Goal: Task Accomplishment & Management: Complete application form

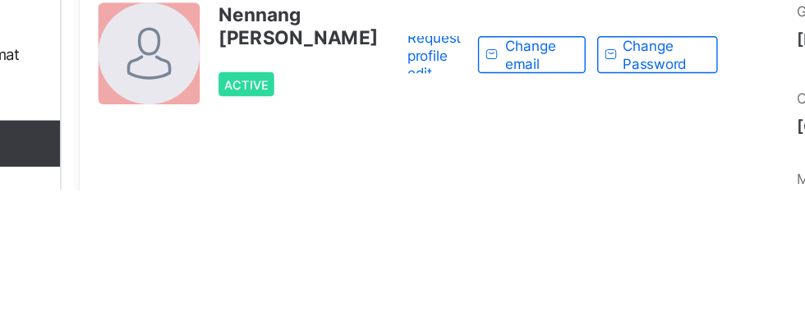
scroll to position [6, 0]
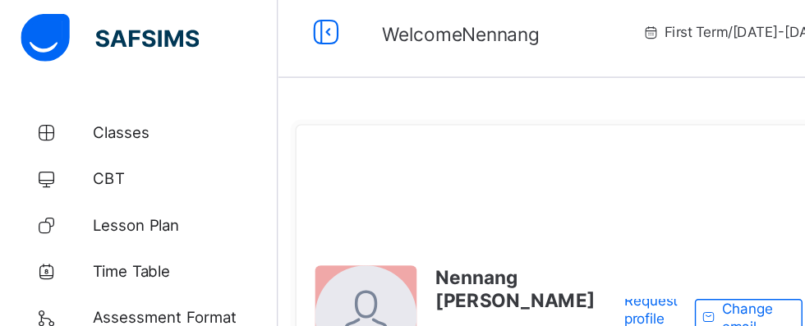
click at [105, 100] on span "Classes" at bounding box center [131, 98] width 131 height 13
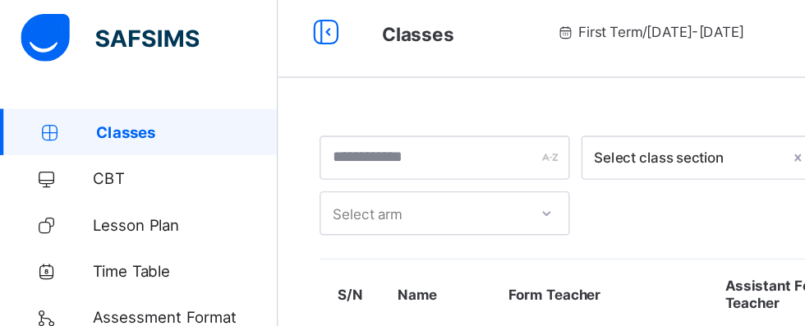
click at [121, 103] on span "Classes" at bounding box center [132, 98] width 129 height 13
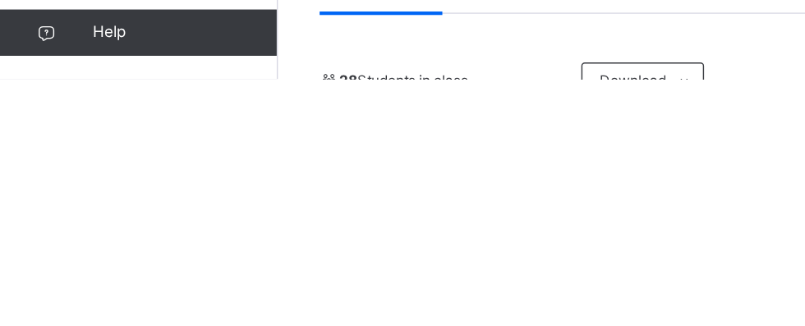
scroll to position [78, 0]
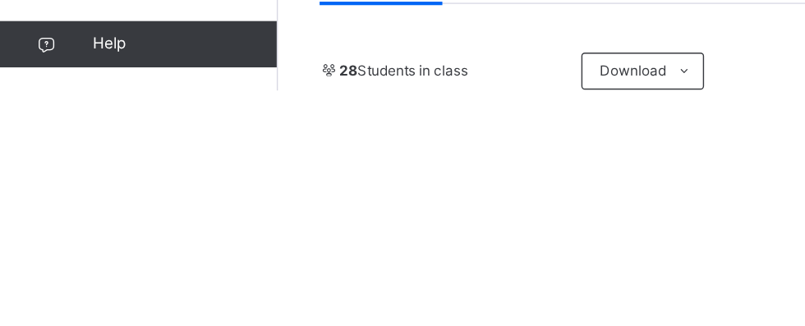
click at [341, 253] on span "Subjects" at bounding box center [342, 247] width 40 height 15
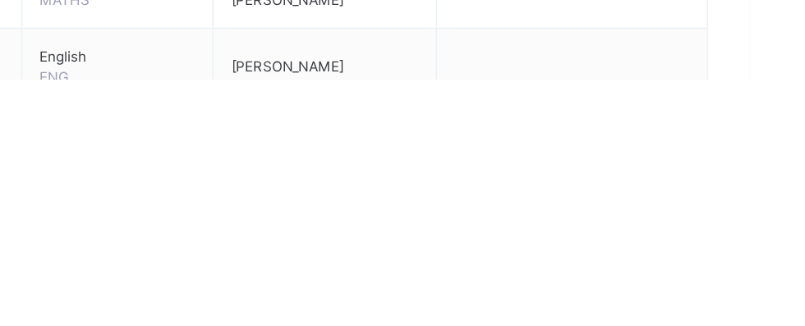
scroll to position [241, 0]
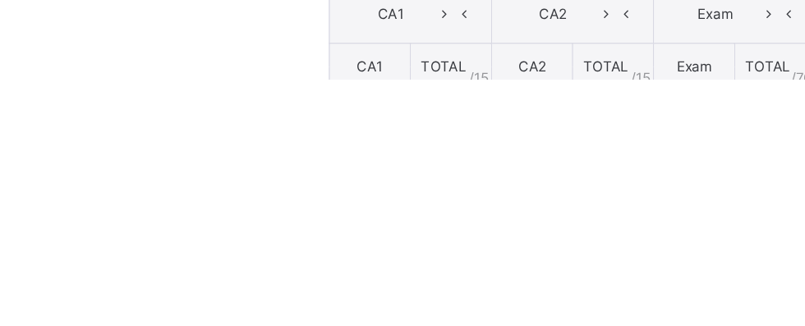
scroll to position [2, 0]
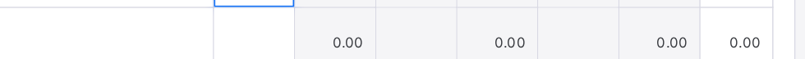
scroll to position [395, 0]
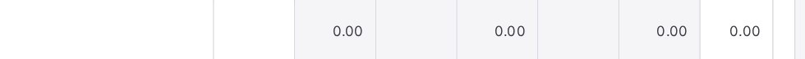
type input "**"
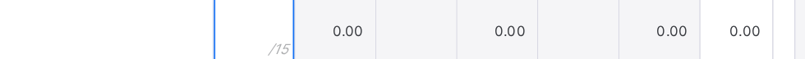
click at [433, 32] on input "text" at bounding box center [404, 27] width 57 height 49
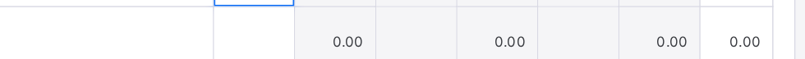
scroll to position [439, 0]
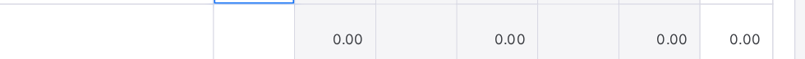
type input "**"
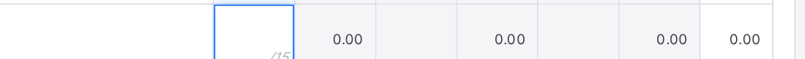
click at [433, 31] on input "text" at bounding box center [404, 33] width 57 height 49
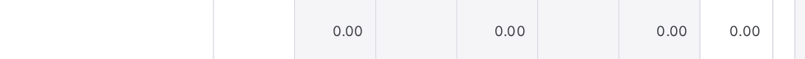
scroll to position [497, 0]
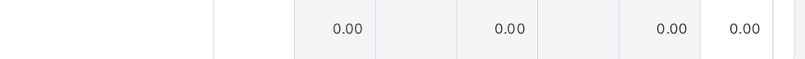
type input "**"
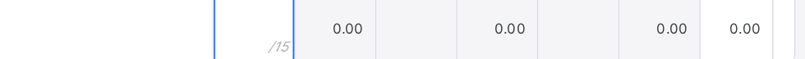
click at [433, 30] on input "text" at bounding box center [404, 26] width 57 height 49
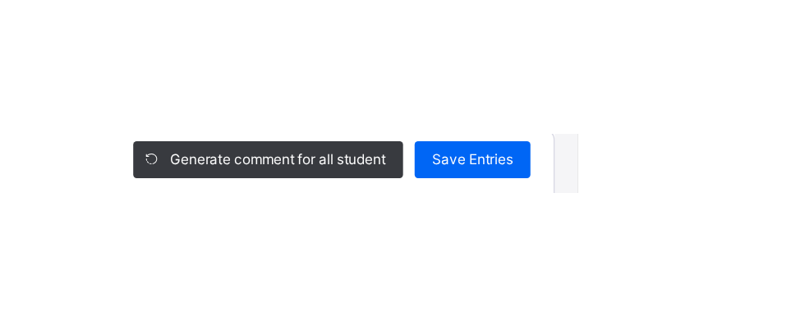
scroll to position [219, 0]
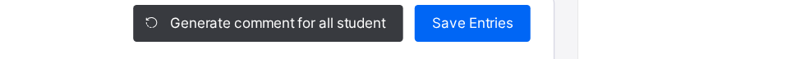
type input "**"
click at [759, 26] on span "Save Entries" at bounding box center [729, 22] width 57 height 15
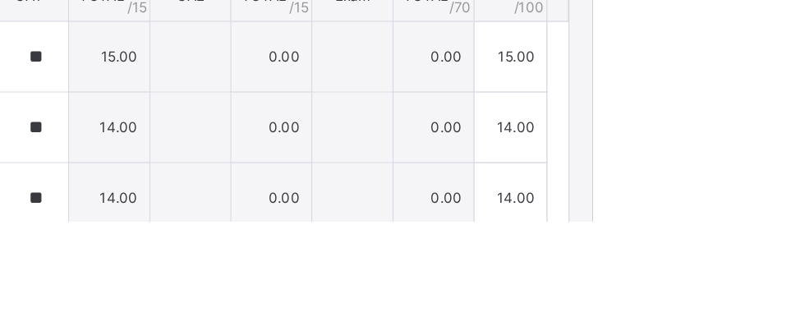
scroll to position [0, 0]
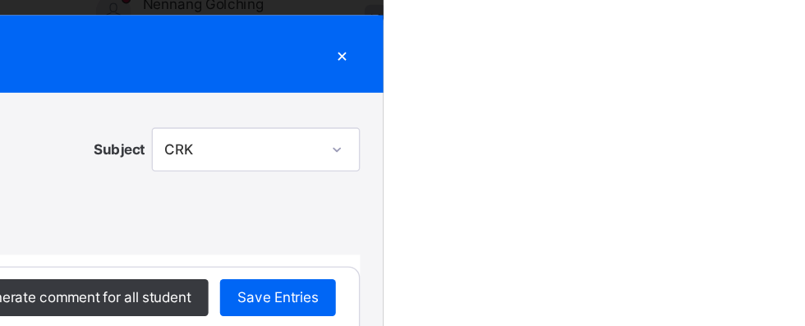
click at [788, 74] on div "×" at bounding box center [775, 68] width 25 height 22
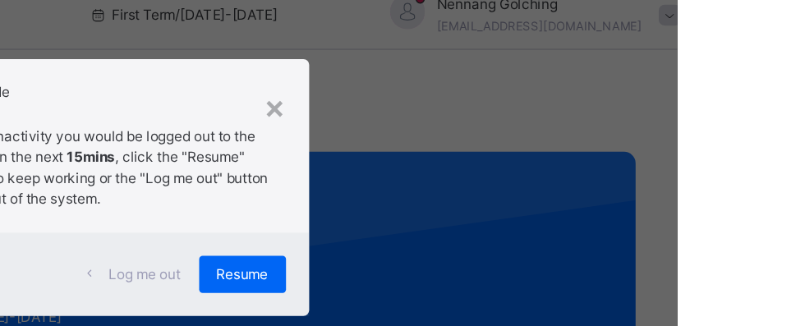
click at [527, 123] on div "×" at bounding box center [519, 106] width 16 height 34
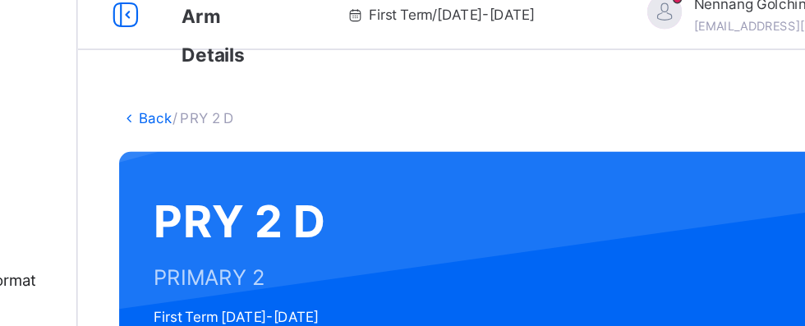
click at [253, 117] on link "Back" at bounding box center [253, 114] width 24 height 12
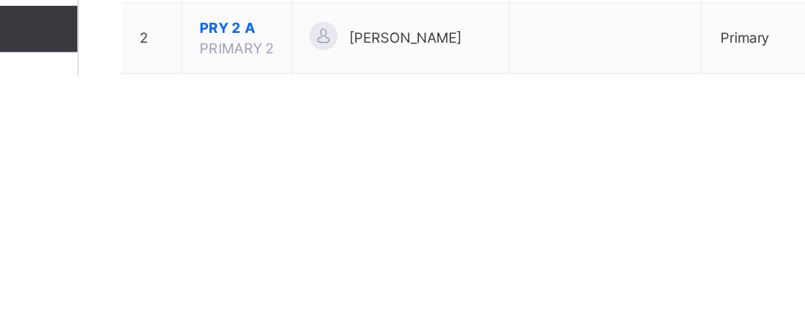
scroll to position [125, 0]
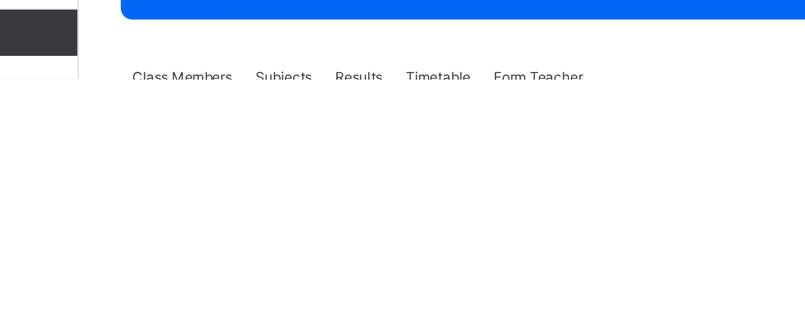
scroll to position [117, 0]
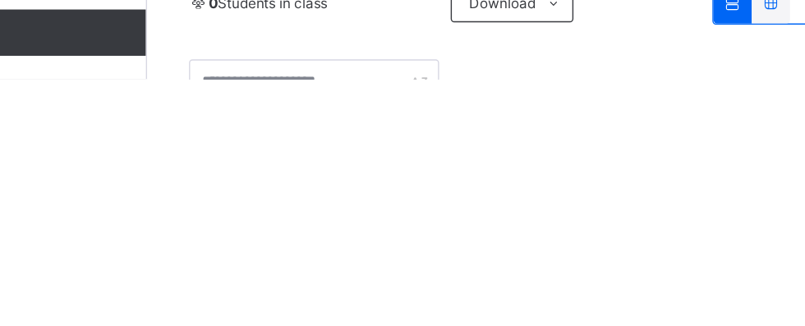
click at [319, 261] on div "0 Students in class Download Pdf Report Excel Report" at bounding box center [501, 273] width 548 height 30
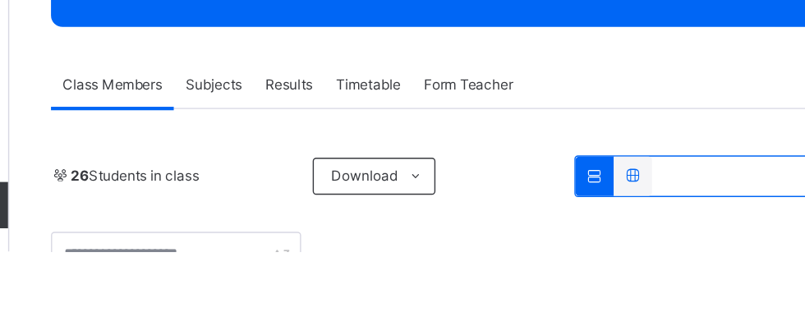
click at [352, 218] on div "Subjects" at bounding box center [342, 207] width 57 height 33
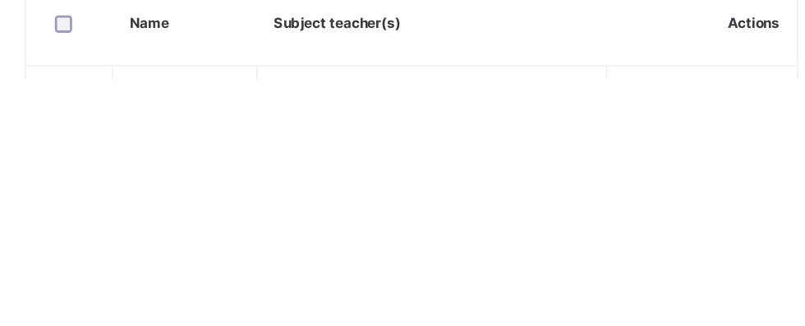
scroll to position [305, 0]
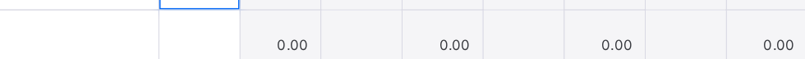
scroll to position [380, 0]
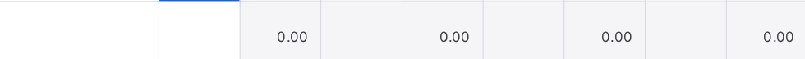
type input "**"
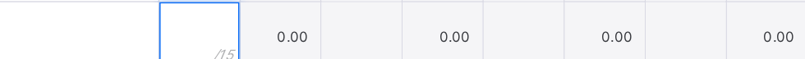
click at [319, 39] on input "text" at bounding box center [291, 42] width 57 height 49
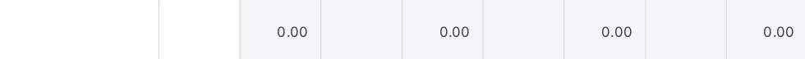
scroll to position [438, 0]
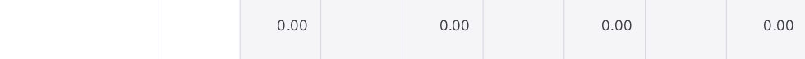
type input "**"
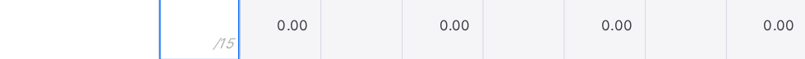
click at [319, 38] on input "text" at bounding box center [291, 34] width 57 height 49
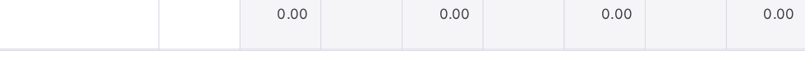
scroll to position [498, 0]
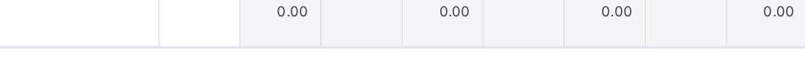
type input "*"
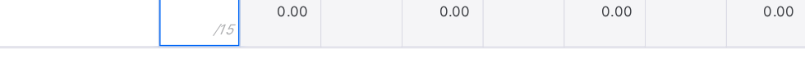
click at [319, 27] on input "text" at bounding box center [291, 24] width 57 height 49
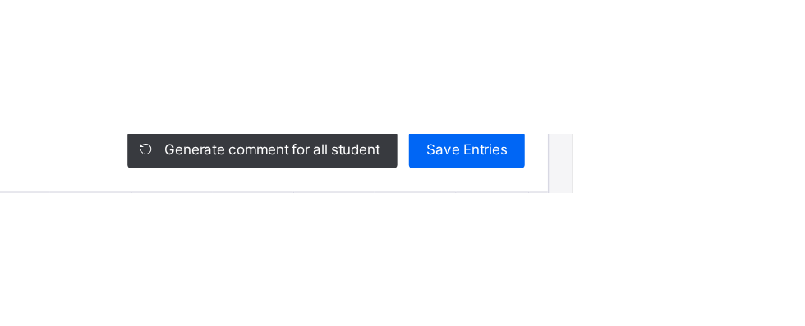
scroll to position [207, 0]
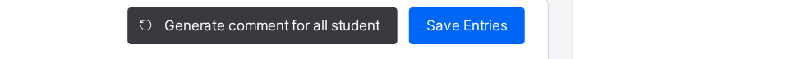
type input "**"
click at [759, 34] on span "Save Entries" at bounding box center [729, 34] width 57 height 15
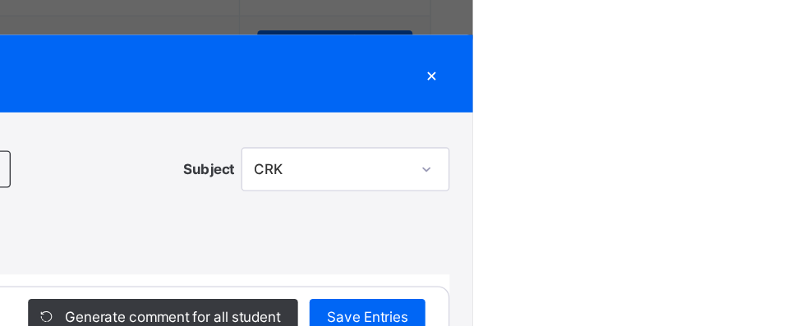
scroll to position [14, 0]
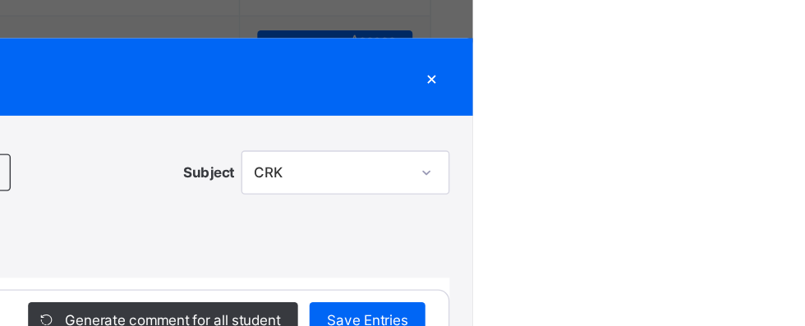
click at [788, 58] on div "×" at bounding box center [775, 55] width 25 height 22
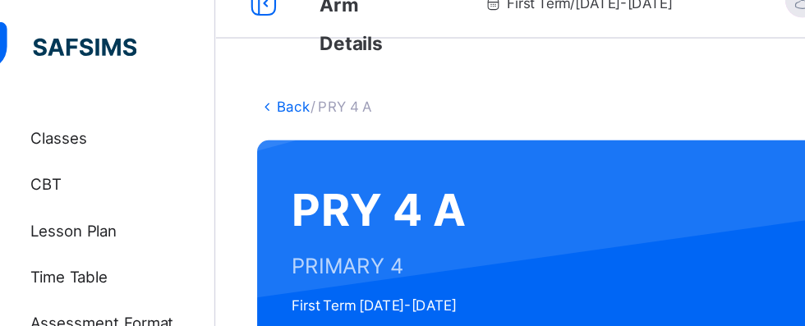
scroll to position [27, 0]
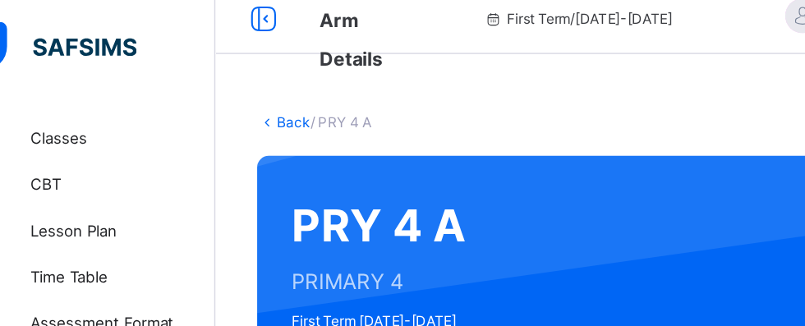
click at [253, 85] on link "Back" at bounding box center [253, 86] width 24 height 12
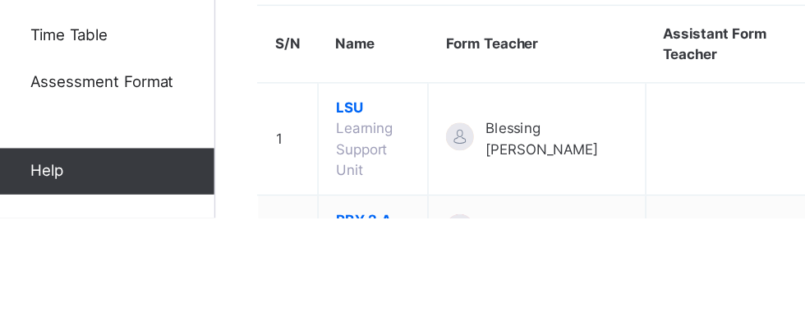
scroll to position [183, 0]
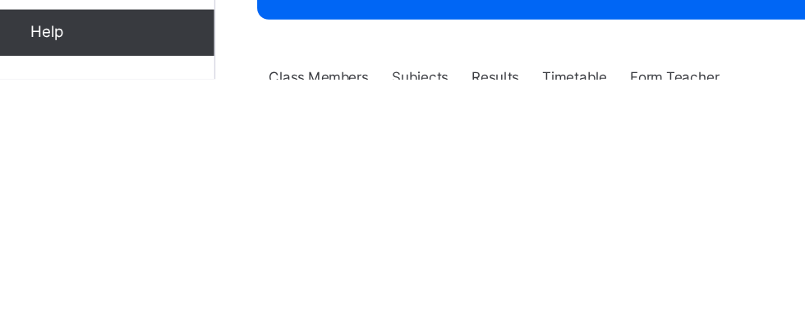
click at [346, 325] on div "Subjects" at bounding box center [342, 325] width 57 height 33
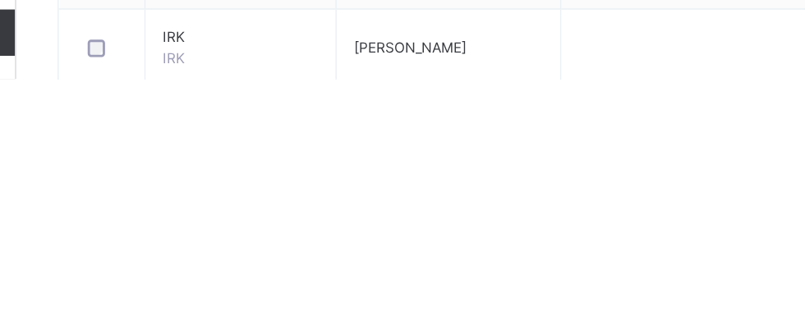
scroll to position [310, 0]
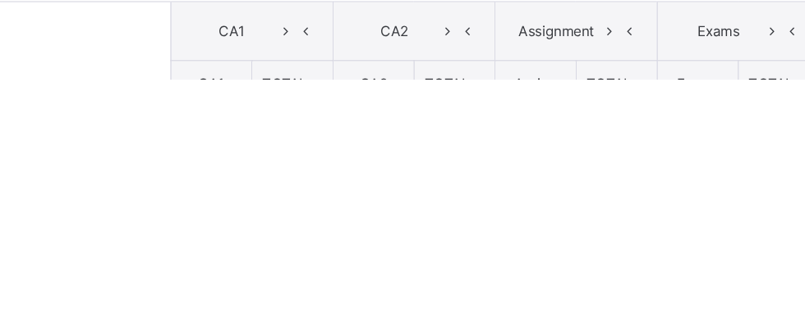
scroll to position [317, 0]
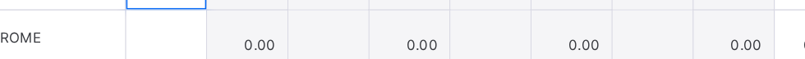
scroll to position [386, 0]
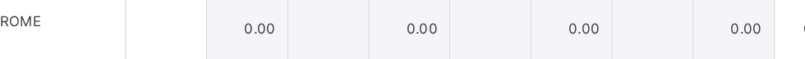
type input "**"
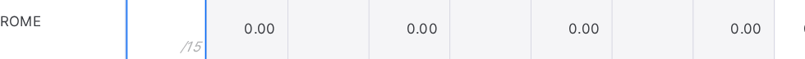
click at [323, 39] on input "text" at bounding box center [294, 36] width 57 height 49
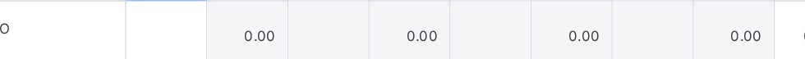
scroll to position [432, 0]
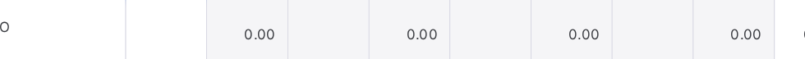
type input "**"
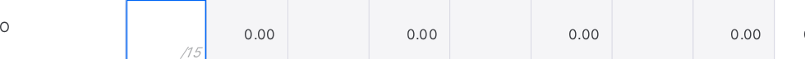
click at [323, 41] on input "text" at bounding box center [294, 40] width 57 height 49
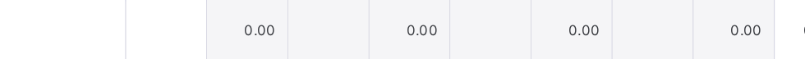
scroll to position [490, 0]
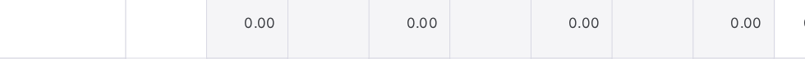
type input "**"
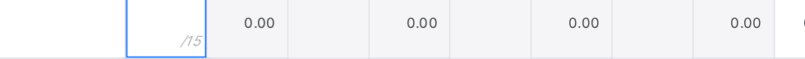
click at [323, 38] on input "text" at bounding box center [294, 32] width 57 height 49
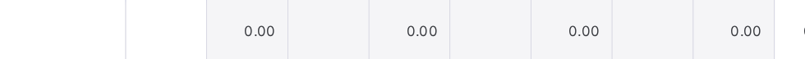
scroll to position [535, 0]
type input "**"
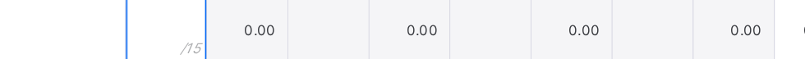
click at [323, 44] on input "text" at bounding box center [294, 37] width 57 height 49
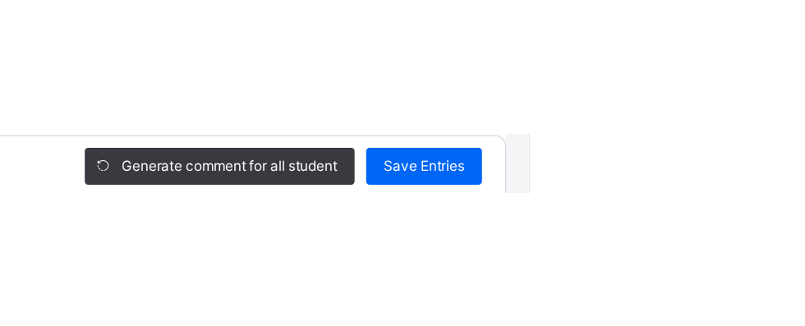
scroll to position [198, 0]
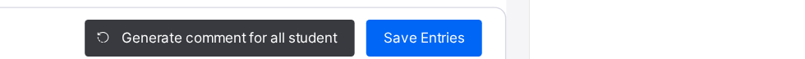
type input "**"
click at [759, 45] on span "Save Entries" at bounding box center [729, 43] width 57 height 15
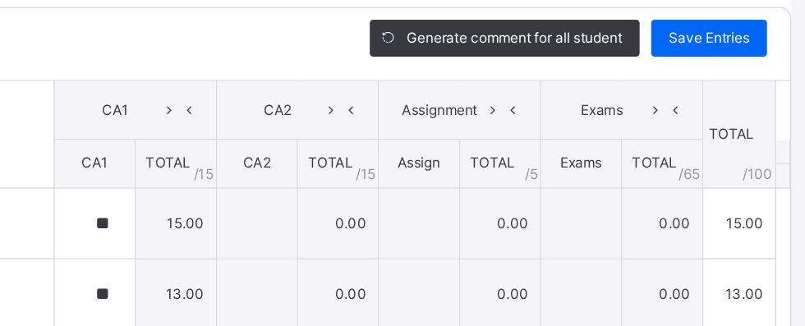
scroll to position [0, 0]
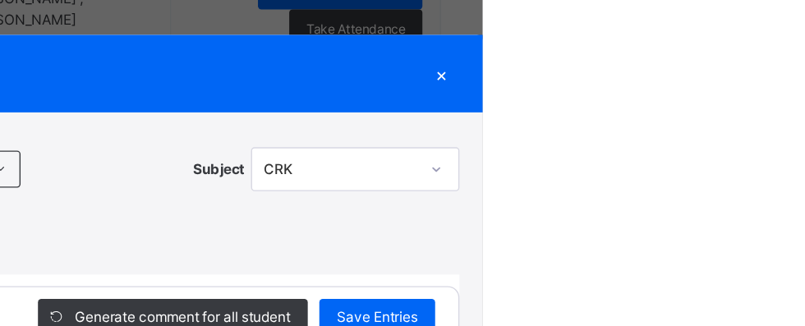
click at [788, 78] on div "×" at bounding box center [775, 68] width 25 height 22
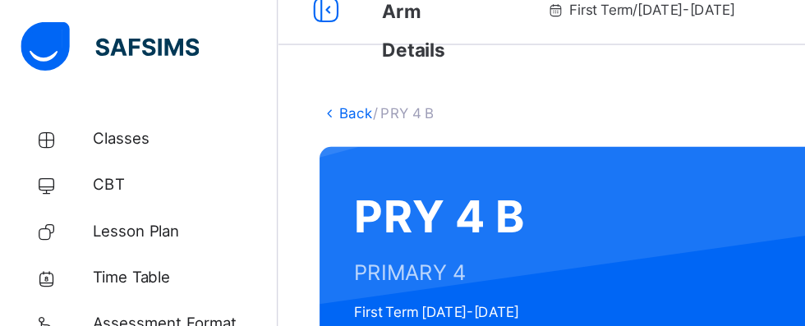
scroll to position [21, 0]
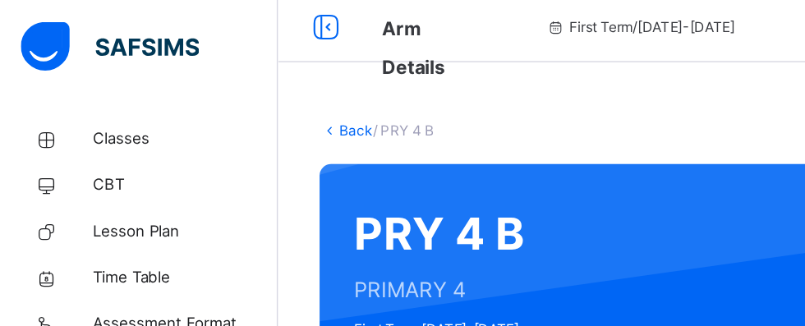
click at [252, 96] on link "Back" at bounding box center [253, 92] width 24 height 12
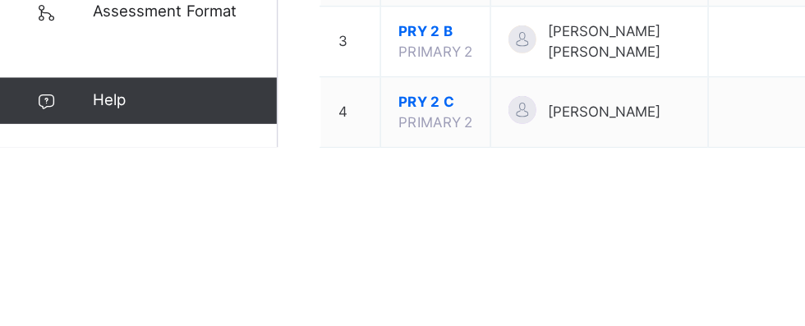
scroll to position [296, 0]
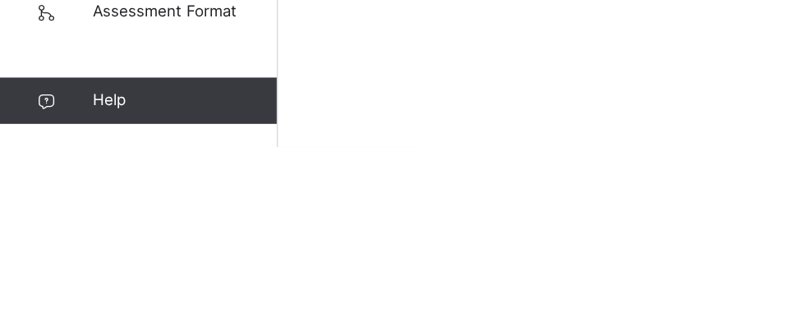
scroll to position [21, 0]
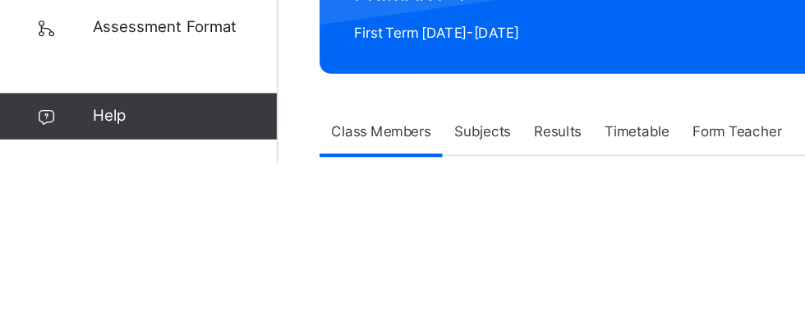
click at [352, 309] on span "Subjects" at bounding box center [342, 303] width 40 height 15
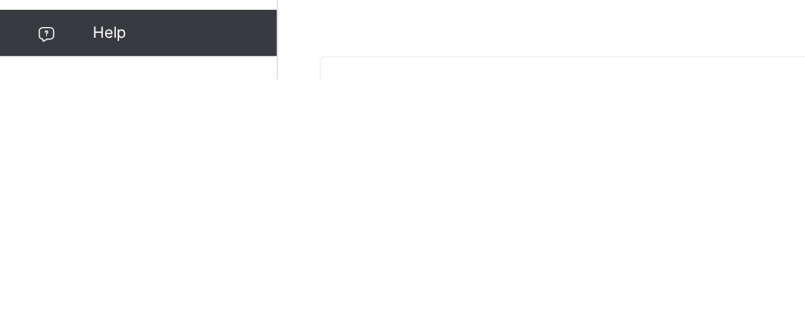
scroll to position [245, 0]
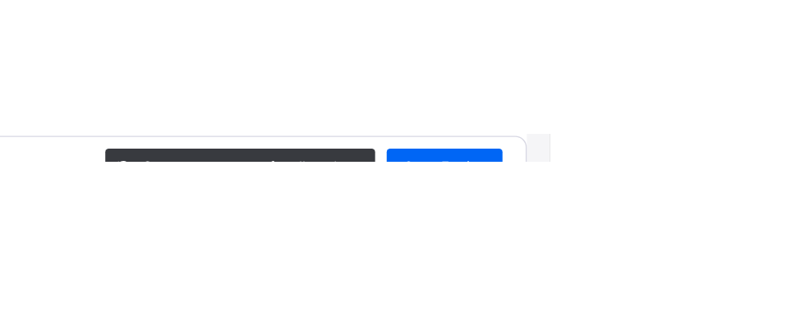
scroll to position [177, 0]
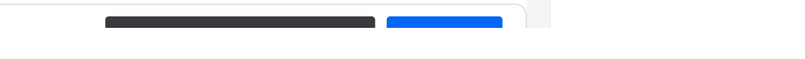
type input "*"
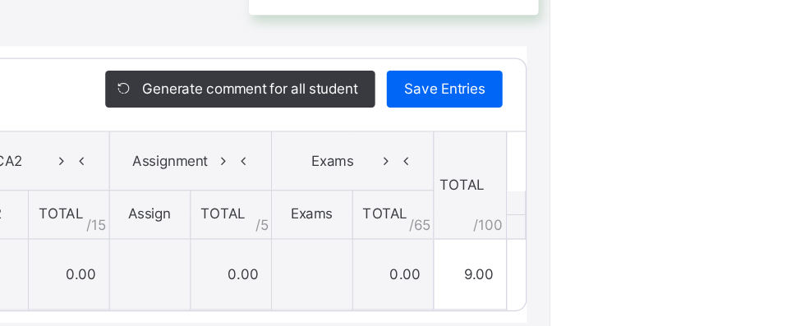
scroll to position [13, 0]
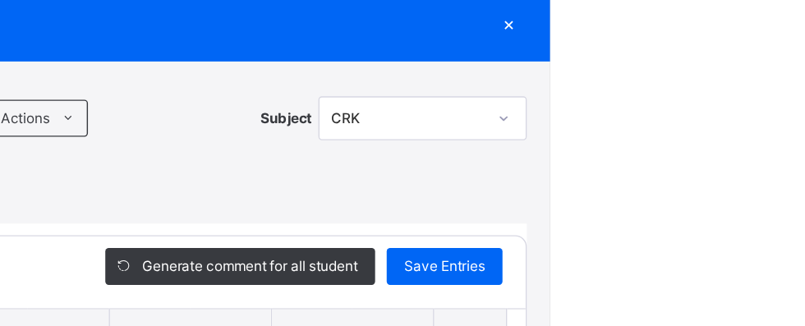
click at [788, 62] on div "×" at bounding box center [775, 55] width 25 height 22
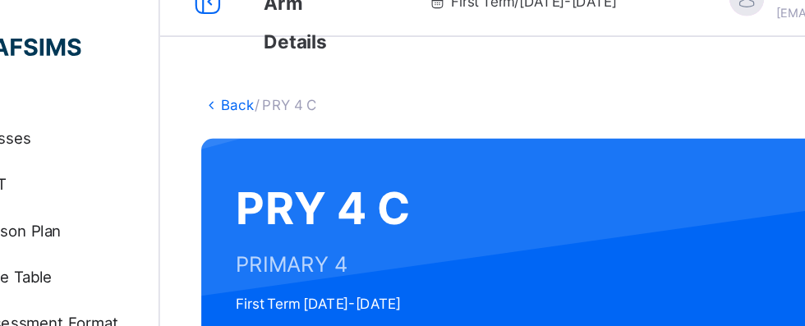
scroll to position [0, 0]
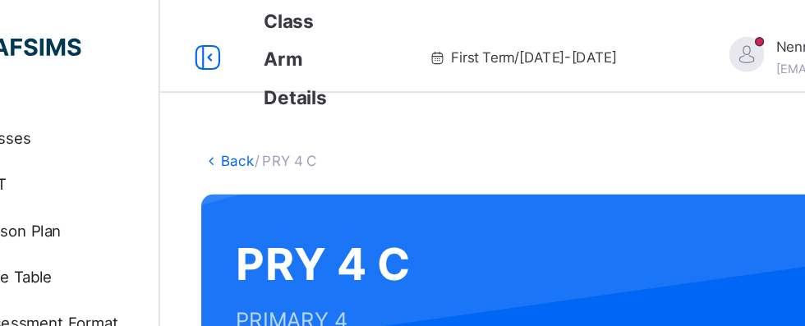
click at [252, 119] on link "Back" at bounding box center [253, 114] width 24 height 12
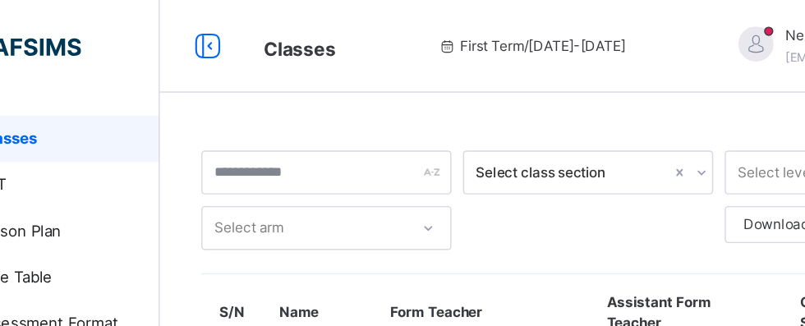
scroll to position [247, 0]
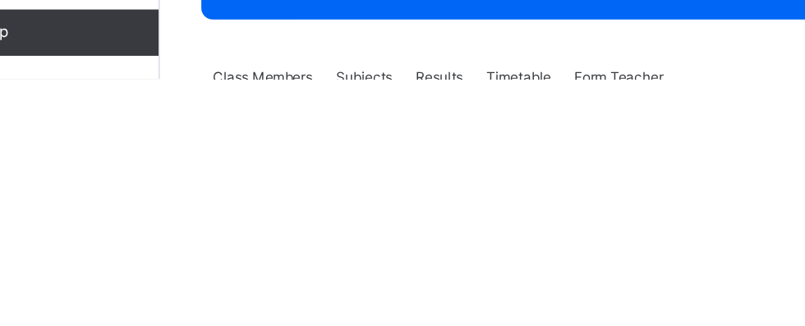
click at [351, 325] on span "Subjects" at bounding box center [342, 325] width 40 height 15
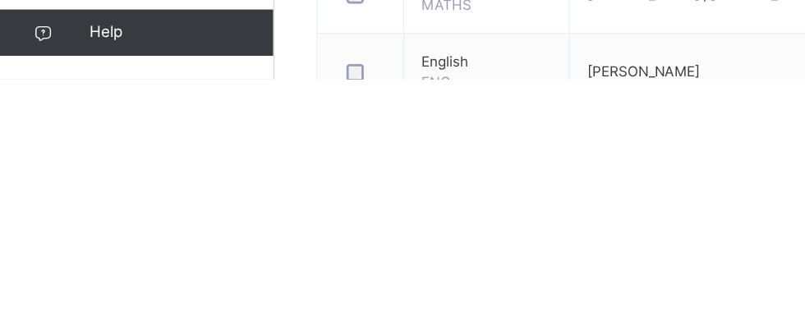
scroll to position [232, 0]
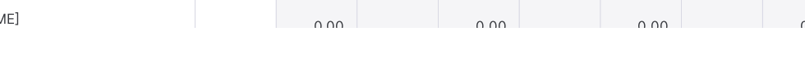
scroll to position [366, 0]
type input "**"
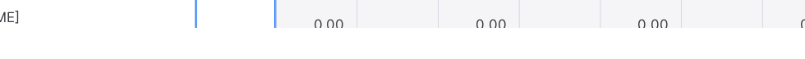
click at [323, 63] on input "text" at bounding box center [295, 56] width 57 height 49
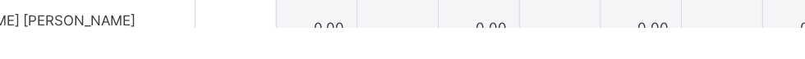
scroll to position [415, 0]
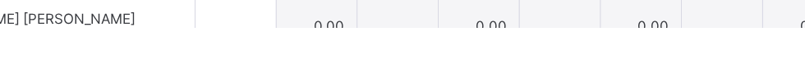
type input "**"
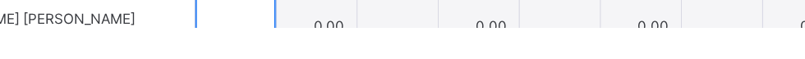
click at [323, 64] on input "text" at bounding box center [295, 58] width 57 height 49
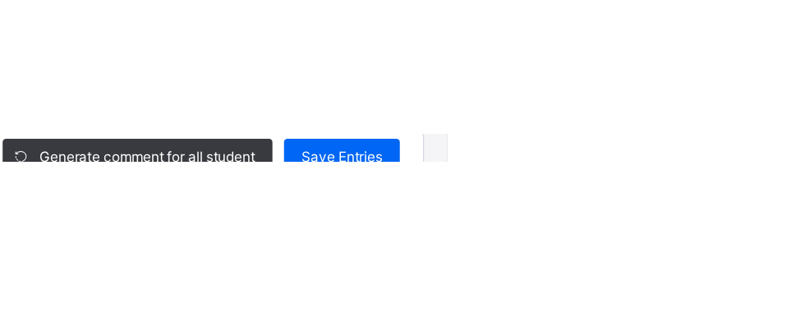
scroll to position [178, 0]
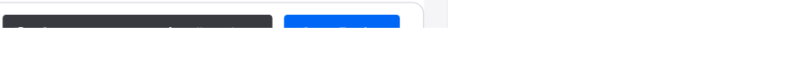
type input "**"
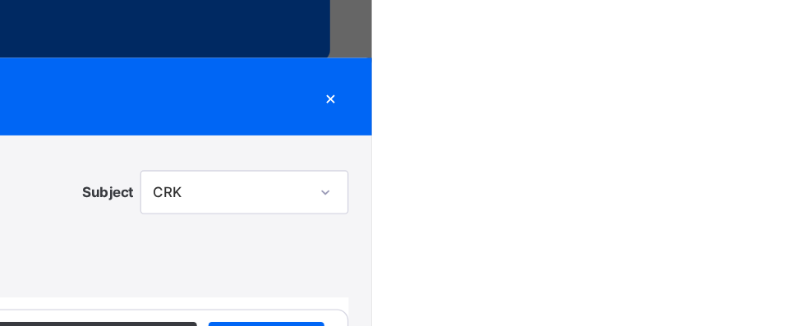
scroll to position [234, 0]
click at [788, 71] on div "×" at bounding box center [775, 68] width 25 height 22
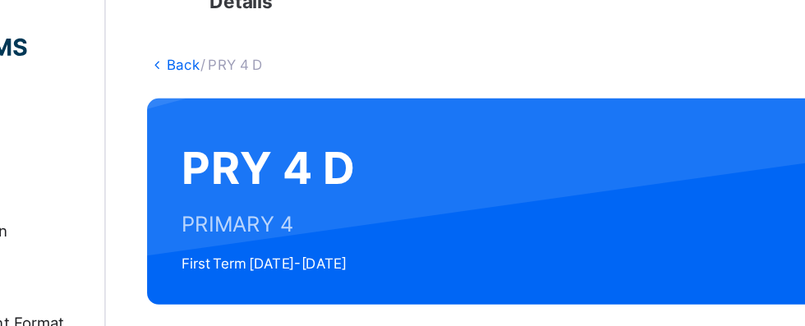
scroll to position [0, 0]
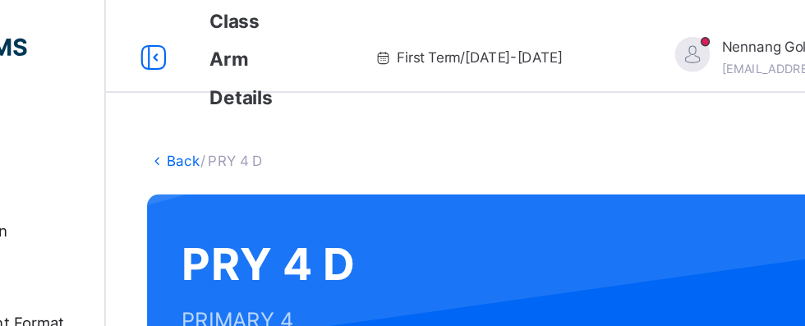
click at [255, 117] on link "Back" at bounding box center [253, 114] width 24 height 12
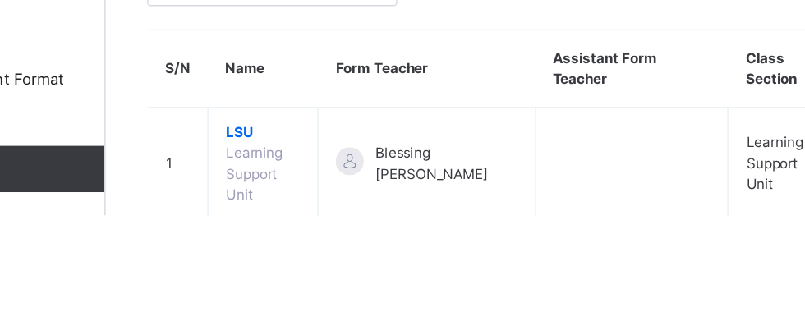
scroll to position [247, 0]
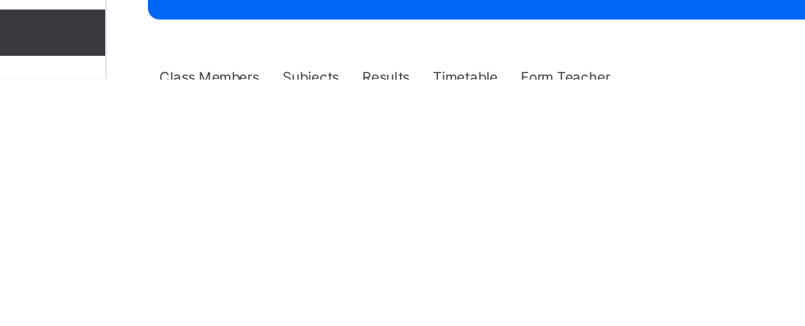
click at [355, 309] on div "Subjects" at bounding box center [342, 325] width 57 height 33
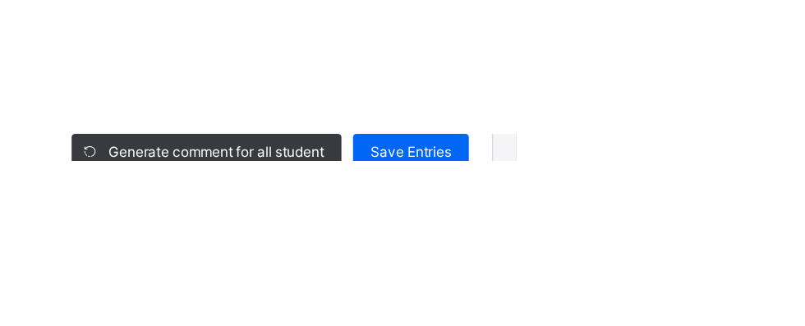
scroll to position [186, 0]
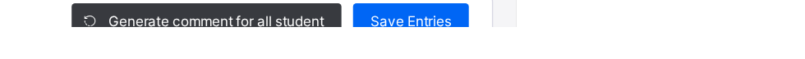
type input "**"
click at [759, 57] on span "Save Entries" at bounding box center [729, 55] width 57 height 15
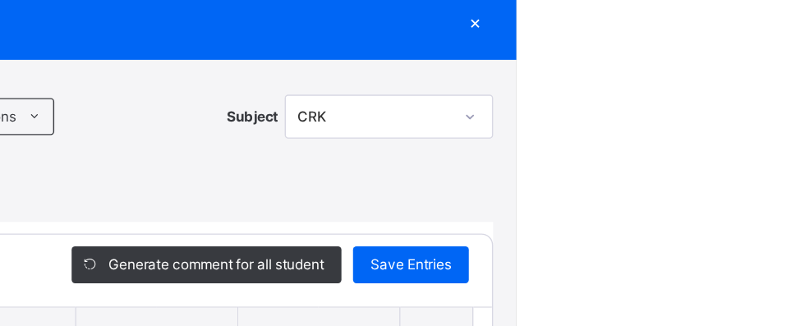
scroll to position [0, 0]
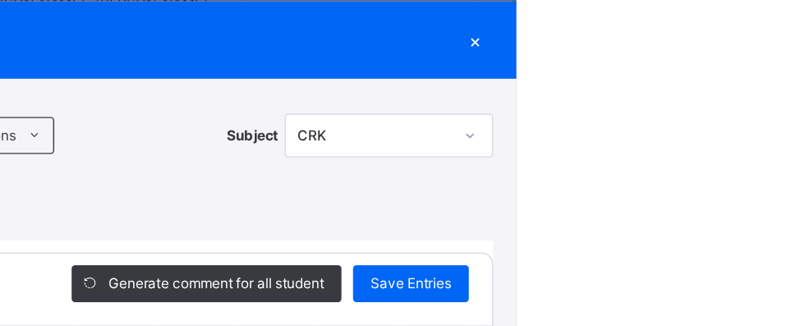
click at [788, 75] on div "×" at bounding box center [775, 68] width 25 height 22
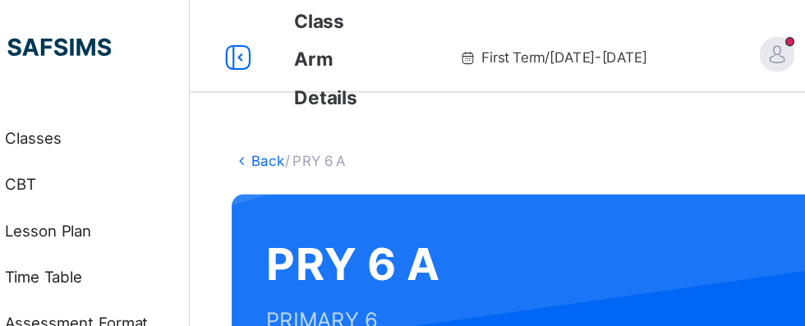
click at [257, 115] on link "Back" at bounding box center [253, 114] width 24 height 12
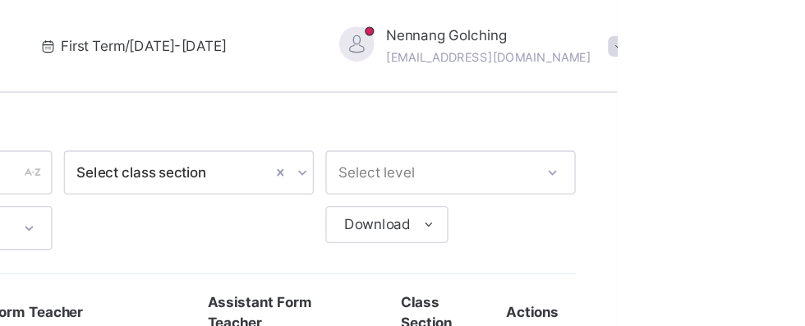
click at [804, 40] on div "Nennang Golching [EMAIL_ADDRESS][DOMAIN_NAME]" at bounding box center [706, 33] width 230 height 30
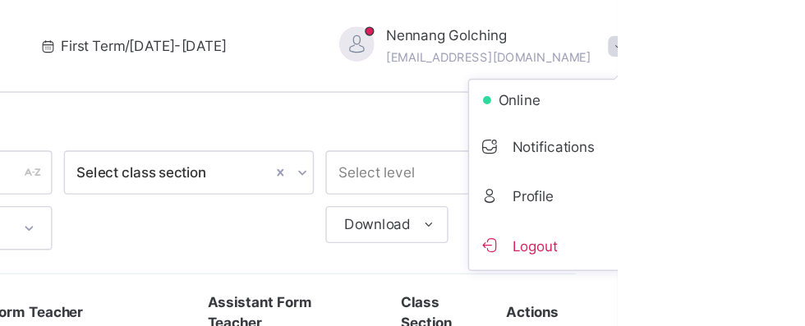
click at [568, 41] on div "First Term / [DATE]-[DATE]" at bounding box center [460, 33] width 245 height 66
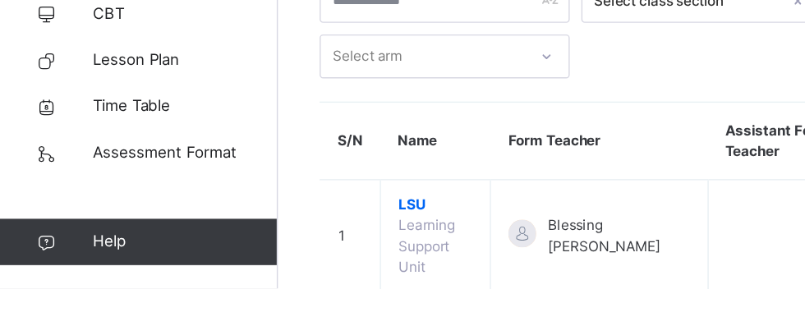
click at [311, 250] on td "LSU Learning Support Unit" at bounding box center [309, 290] width 78 height 80
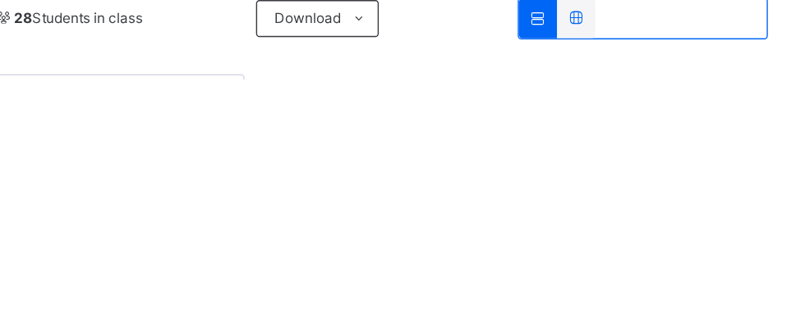
scroll to position [209, 0]
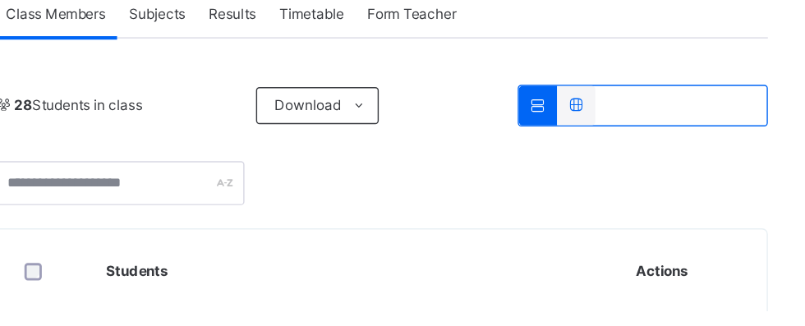
click at [492, 190] on span at bounding box center [485, 180] width 26 height 26
click at [331, 116] on span "Subjects" at bounding box center [342, 115] width 40 height 15
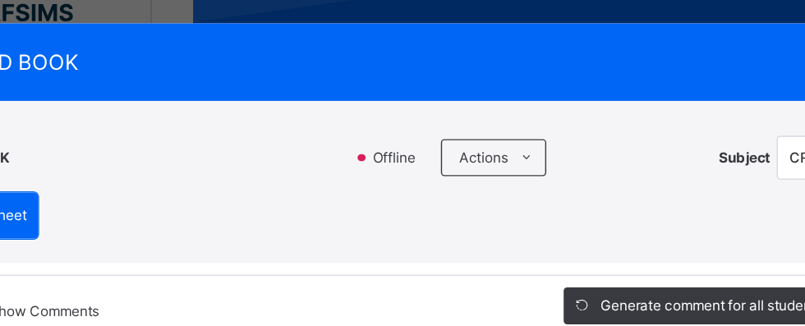
scroll to position [254, 0]
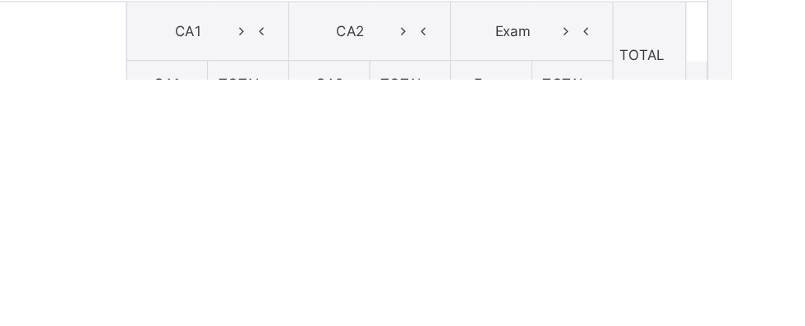
type input "**"
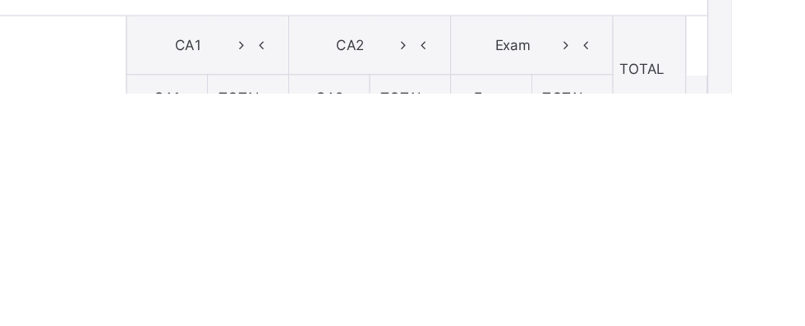
scroll to position [357, 0]
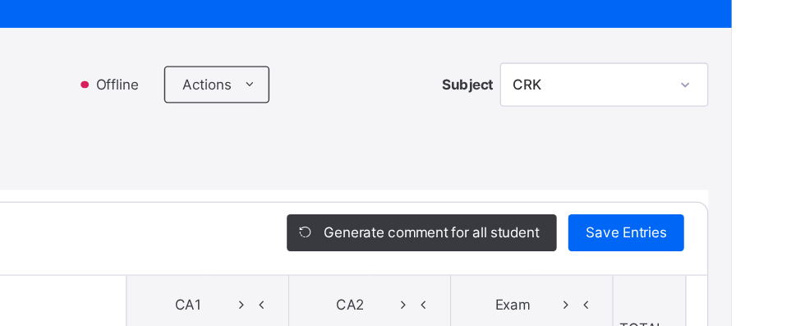
click at [0, 0] on ul "Download Empty Score Sheet Upload/map score sheet" at bounding box center [0, 0] width 0 height 0
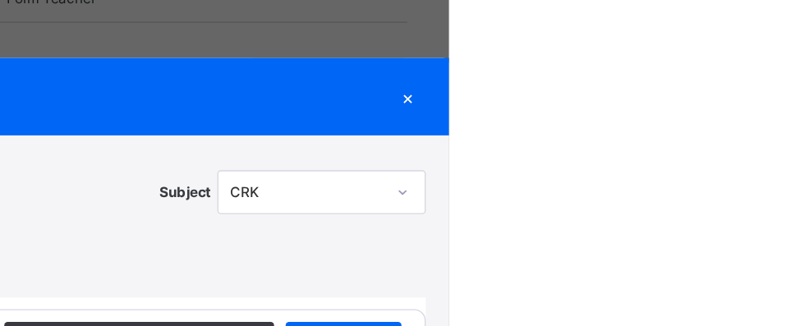
click at [788, 74] on div "×" at bounding box center [775, 68] width 25 height 22
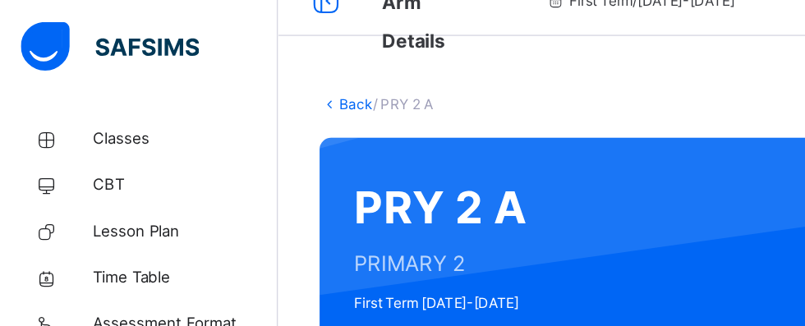
scroll to position [0, 0]
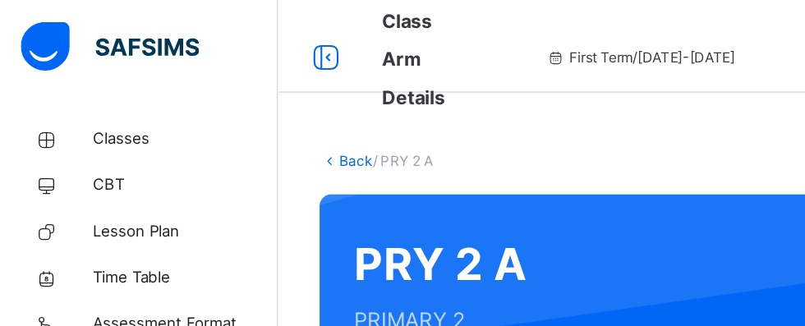
click at [254, 115] on link "Back" at bounding box center [253, 114] width 24 height 12
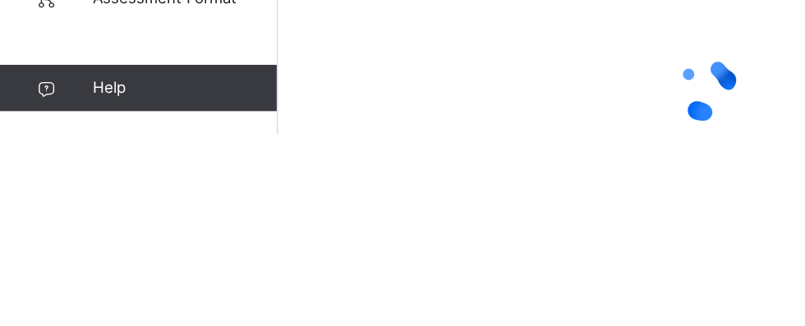
scroll to position [41, 0]
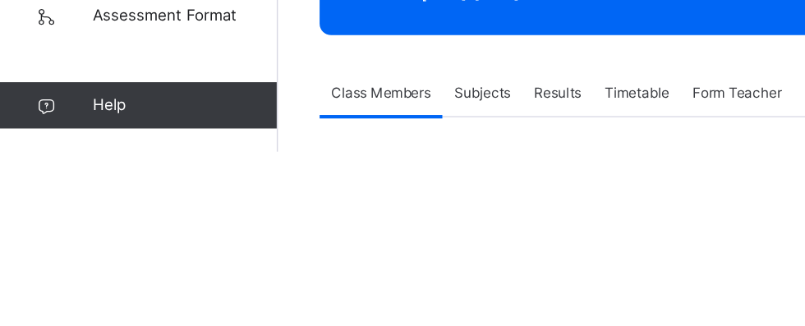
click at [346, 291] on span "Subjects" at bounding box center [342, 284] width 40 height 15
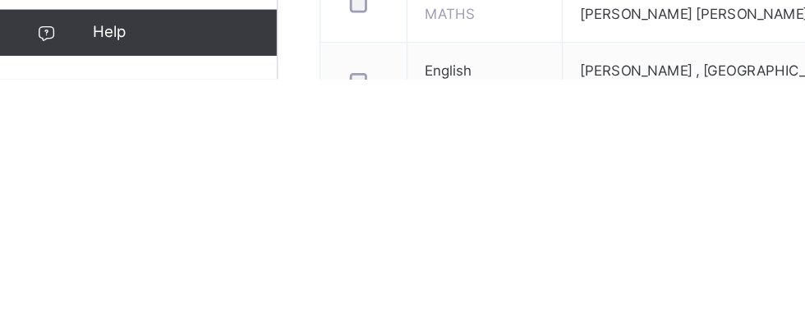
scroll to position [249, 0]
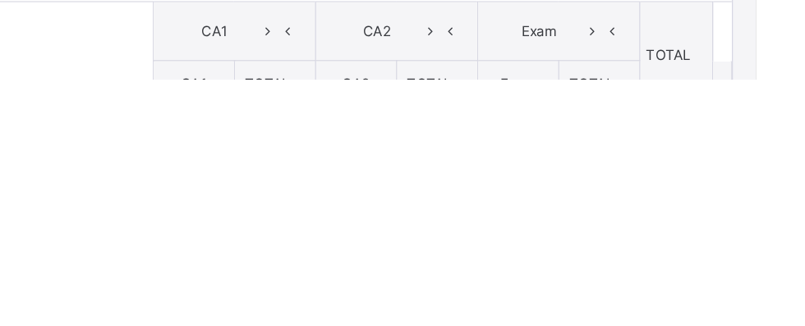
type input "*"
type input "**"
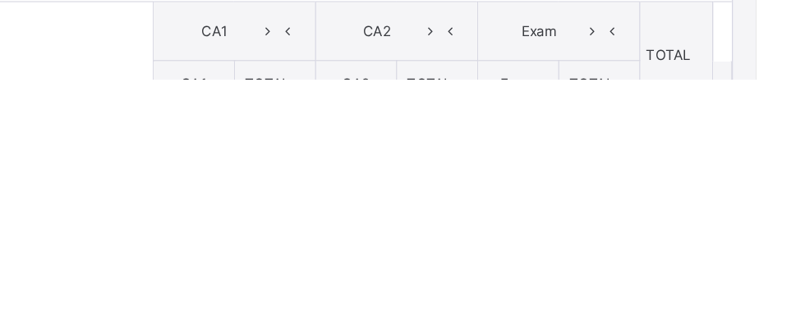
type input "*"
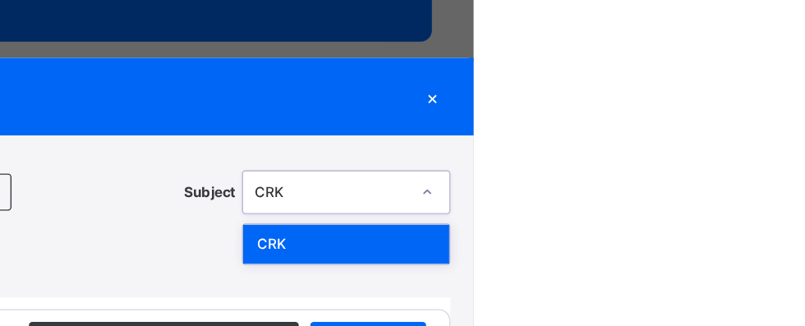
scroll to position [247, 0]
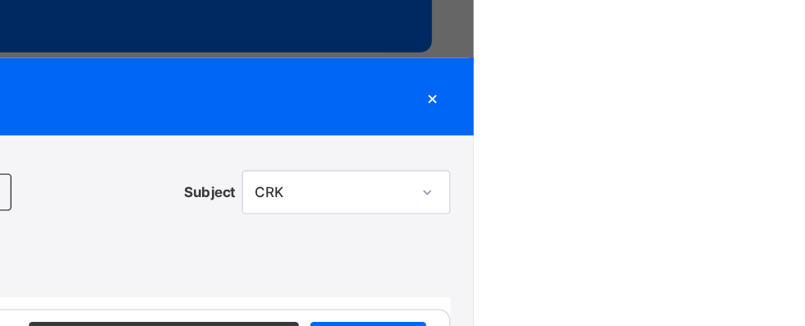
click at [788, 73] on div "×" at bounding box center [775, 68] width 25 height 22
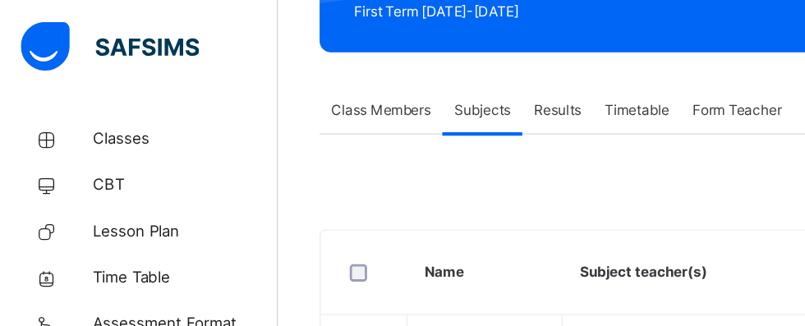
scroll to position [0, 0]
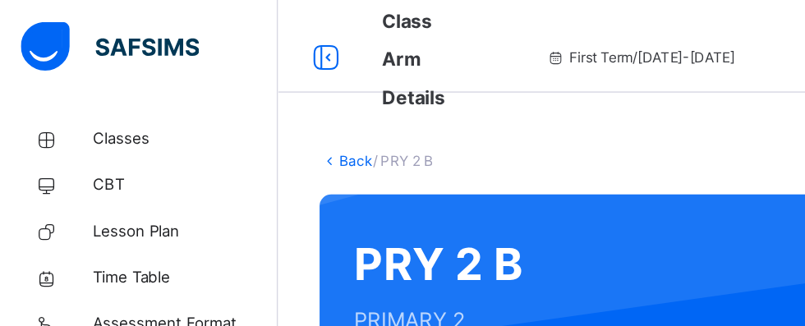
click at [245, 118] on link "Back" at bounding box center [253, 114] width 24 height 12
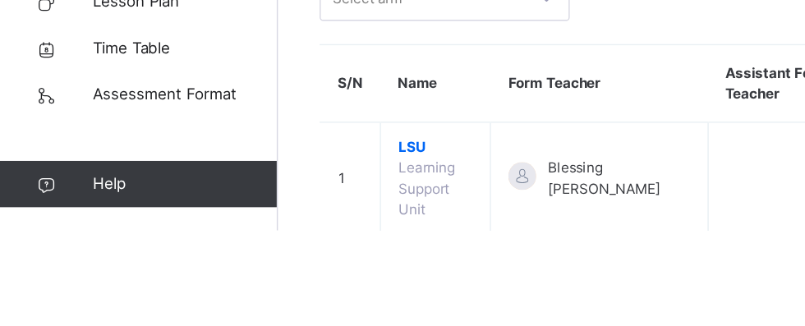
click at [308, 310] on td "LSU Learning Support Unit" at bounding box center [309, 290] width 78 height 80
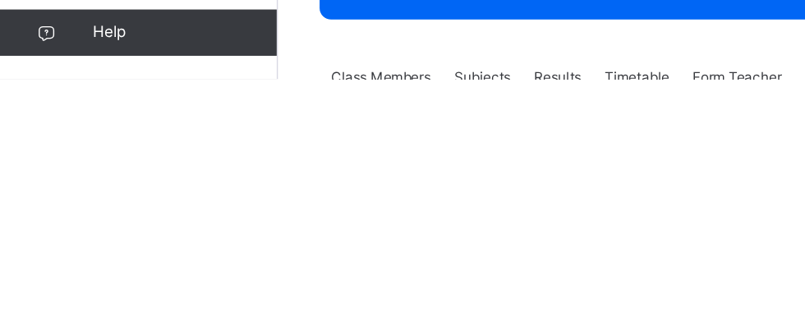
click at [353, 309] on div "Subjects" at bounding box center [342, 325] width 57 height 33
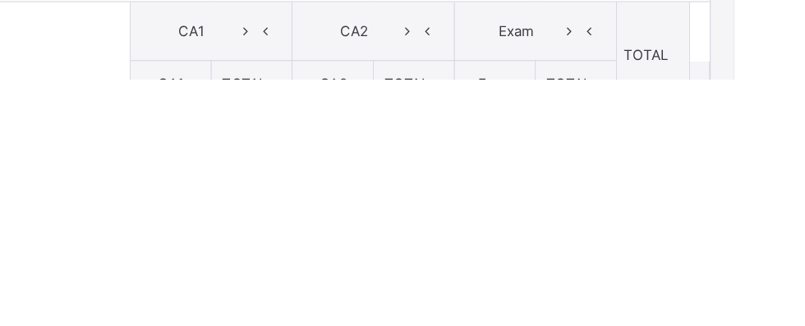
type input "**"
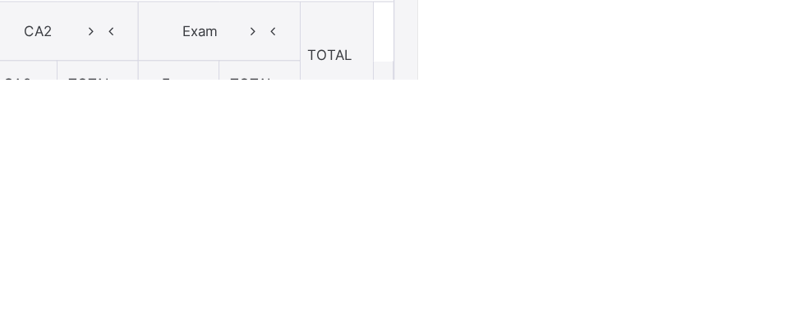
scroll to position [383, 0]
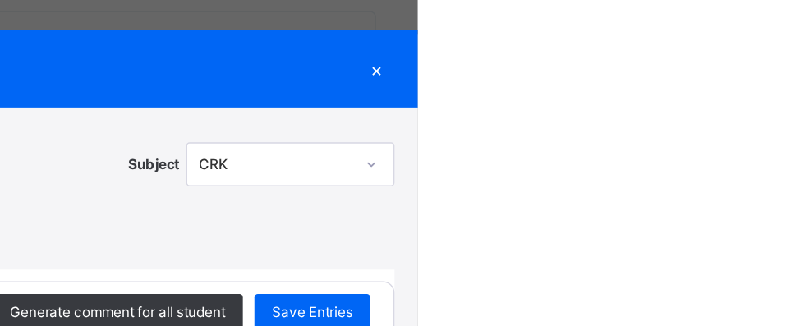
click at [788, 74] on div "×" at bounding box center [775, 68] width 25 height 22
click at [804, 71] on html "Class Arm Details First Term / [DATE]-[DATE] Nennang Golching [EMAIL_ADDRESS][D…" at bounding box center [402, 224] width 805 height 1214
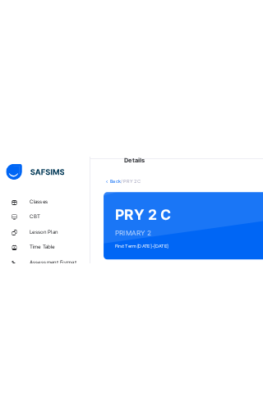
scroll to position [0, 0]
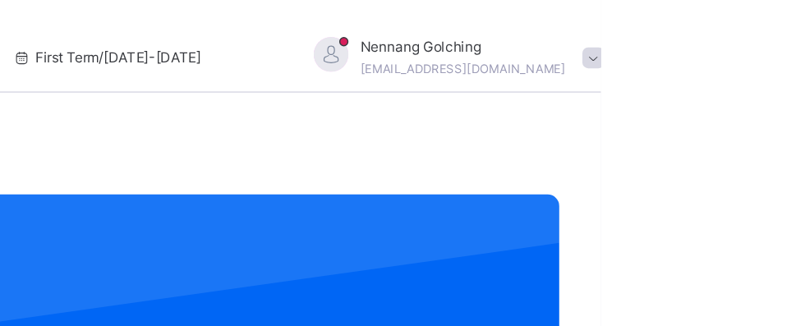
click at [804, 48] on span at bounding box center [798, 41] width 15 height 15
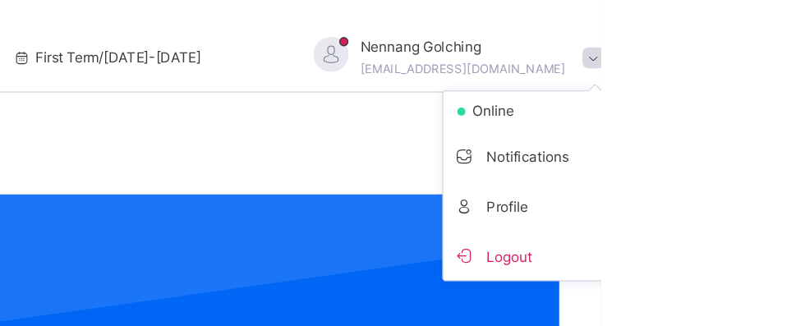
click at [761, 186] on span "Logout" at bounding box center [753, 181] width 108 height 22
